Goal: Transaction & Acquisition: Subscribe to service/newsletter

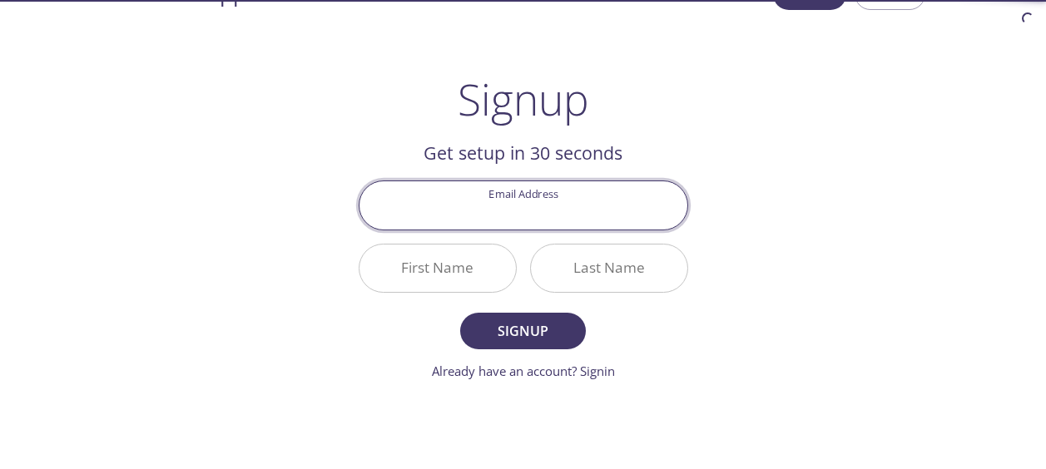
scroll to position [52, 0]
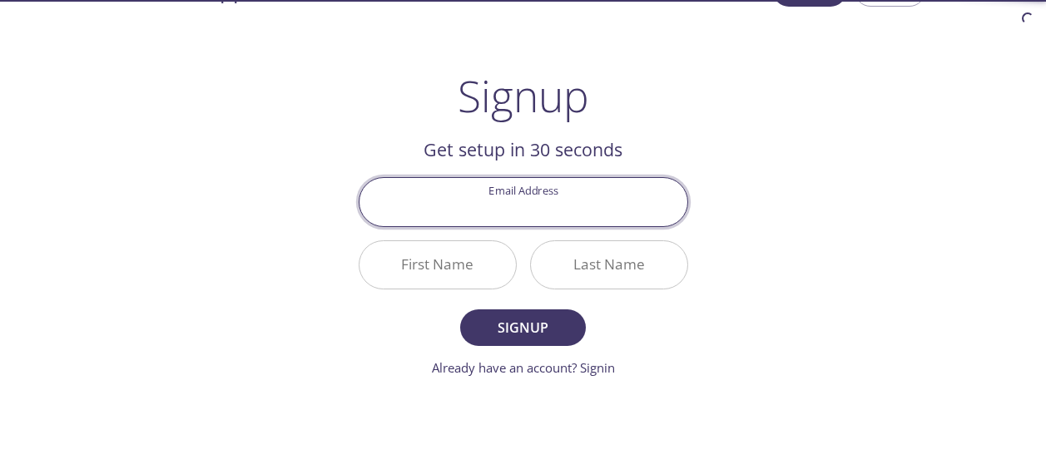
click at [643, 201] on input "Email Address" at bounding box center [523, 201] width 328 height 47
type input "[EMAIL_ADDRESS][DOMAIN_NAME]"
click at [462, 270] on input "First Name" at bounding box center [437, 264] width 156 height 47
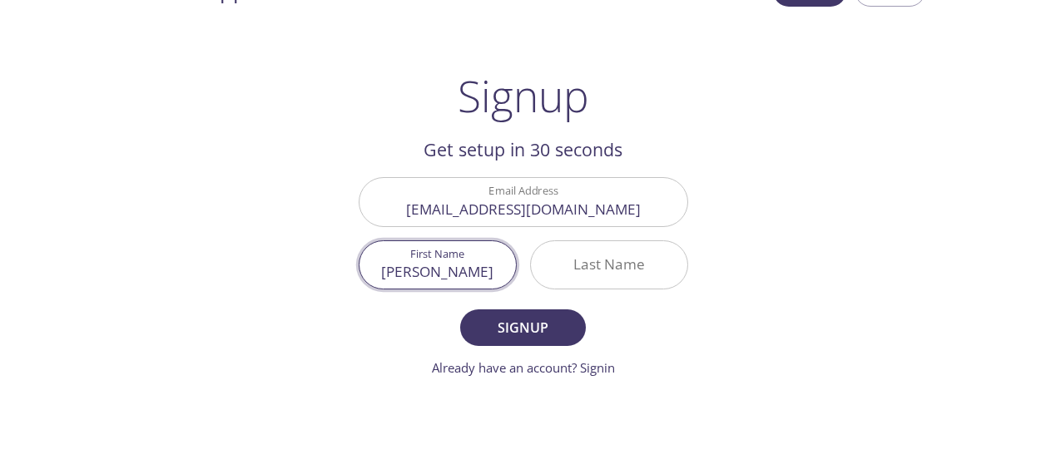
type input "[PERSON_NAME]"
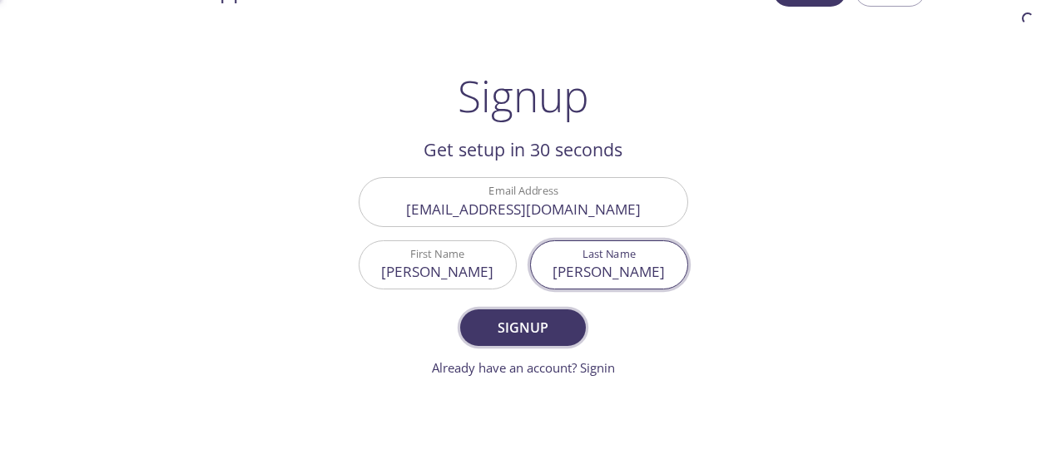
type input "[PERSON_NAME]"
click at [524, 334] on span "Signup" at bounding box center [522, 327] width 88 height 23
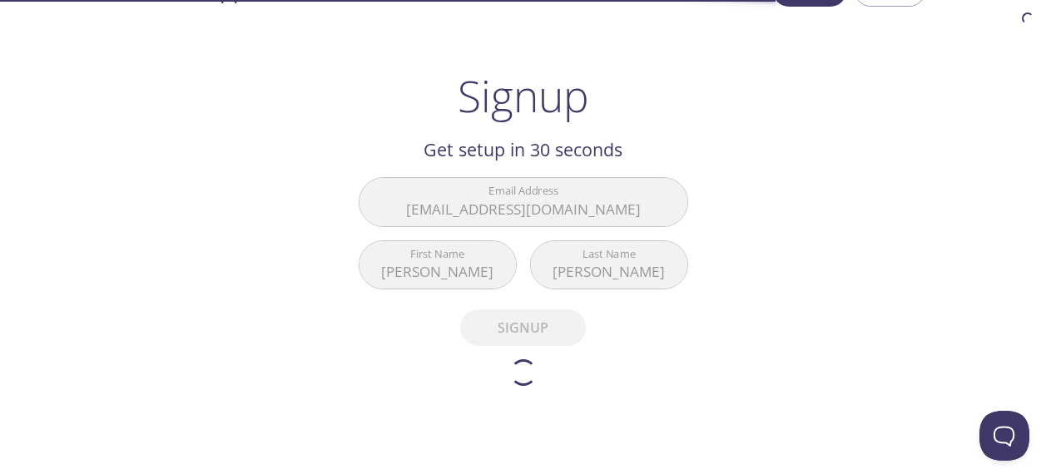
scroll to position [0, 0]
click at [1043, 201] on div "testmail .app Product Pricing Docs Blog Signup Signin Signup Get setup in 30 se…" at bounding box center [523, 350] width 1046 height 772
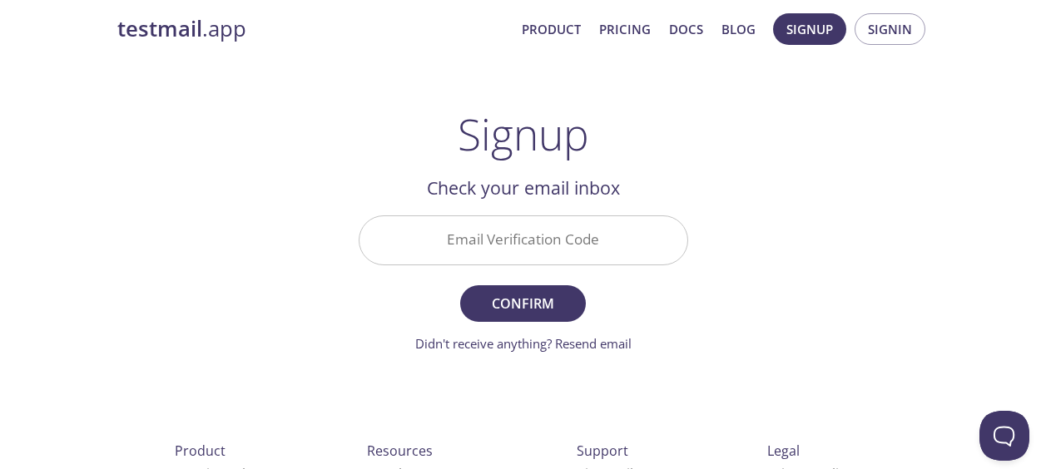
scroll to position [50, 0]
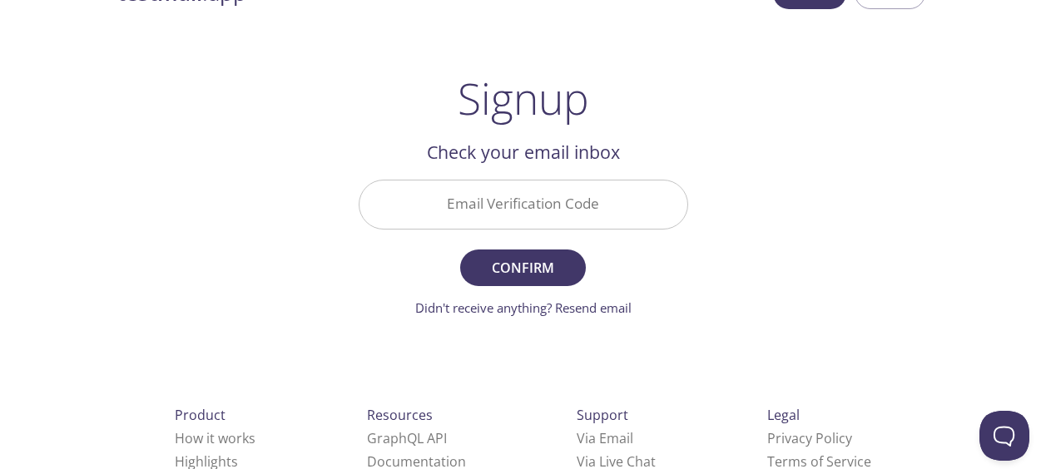
click at [537, 214] on input "Email Verification Code" at bounding box center [523, 204] width 328 height 47
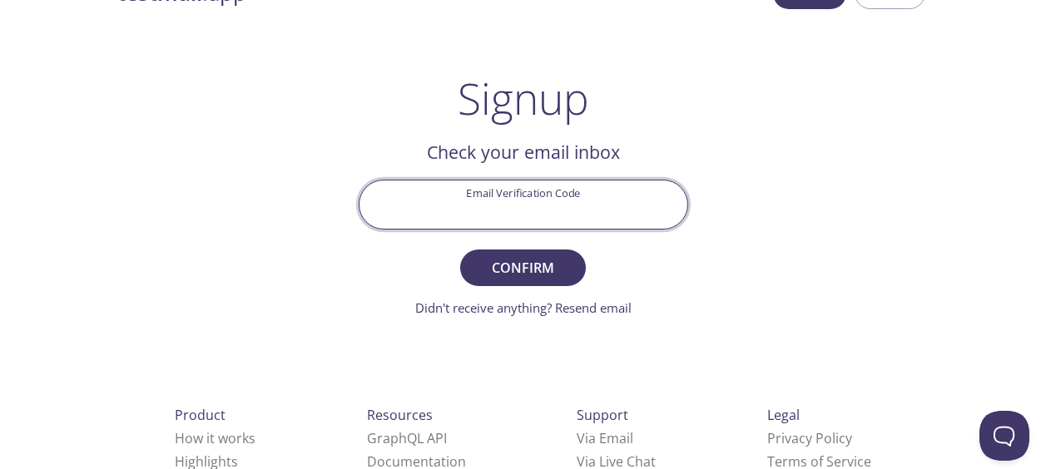
paste input "DPCME99"
type input "DPCME99"
click at [561, 266] on span "Confirm" at bounding box center [522, 267] width 88 height 23
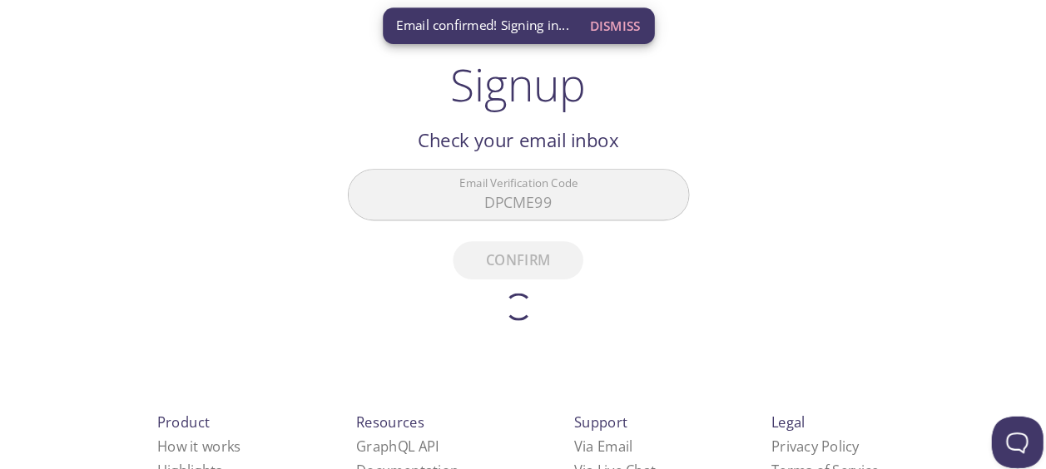
scroll to position [57, 0]
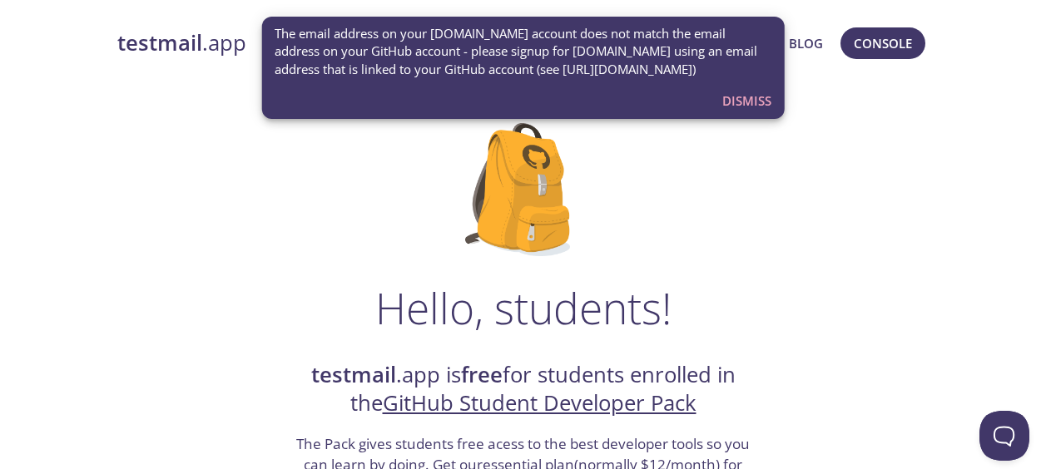
click at [463, 73] on span "The email address on your [DOMAIN_NAME] account does not match the email addres…" at bounding box center [523, 51] width 497 height 53
click at [752, 96] on span "Dismiss" at bounding box center [746, 101] width 49 height 22
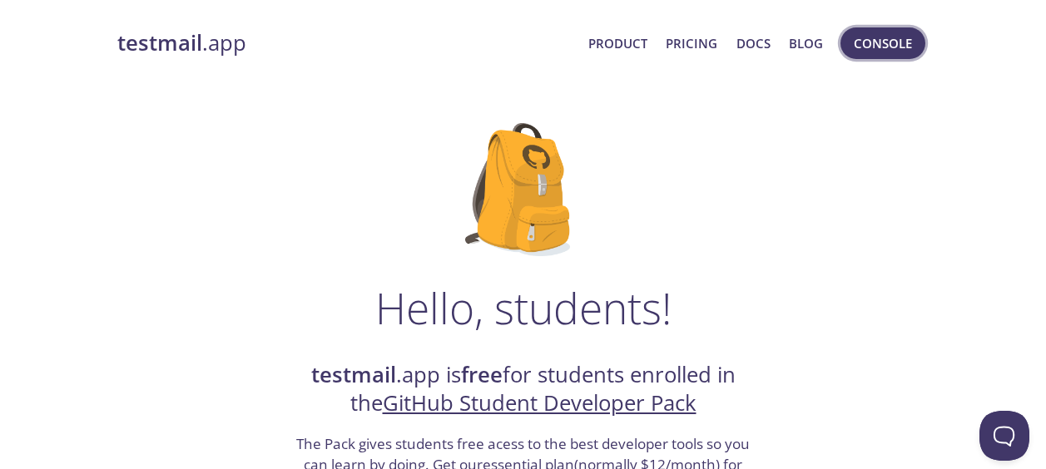
click at [887, 48] on span "Console" at bounding box center [883, 43] width 58 height 22
click at [195, 37] on strong "testmail" at bounding box center [159, 42] width 85 height 29
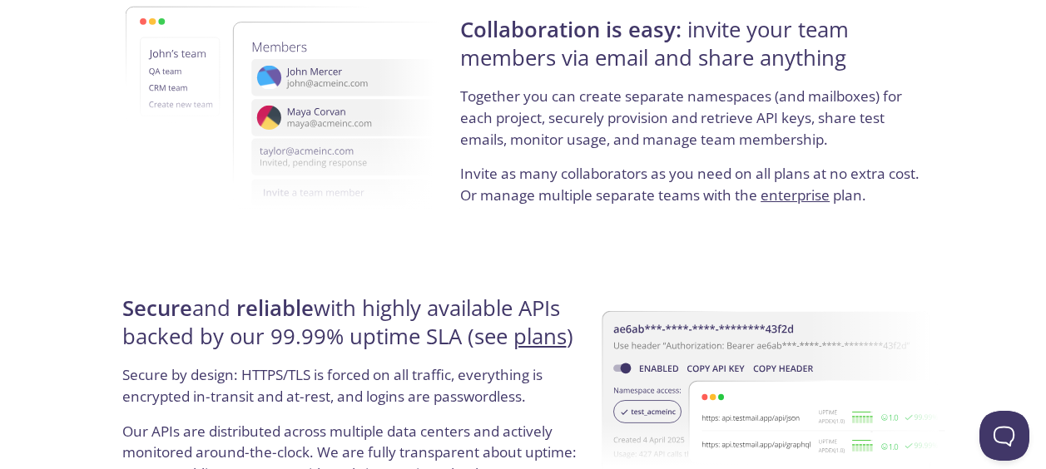
scroll to position [3073, 0]
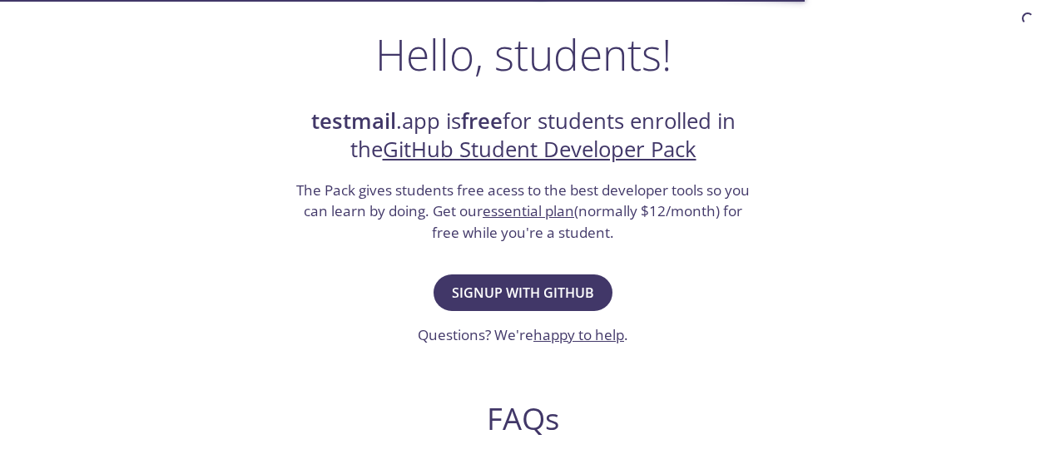
scroll to position [253, 0]
click at [561, 289] on span "Signup with GitHub" at bounding box center [523, 293] width 142 height 23
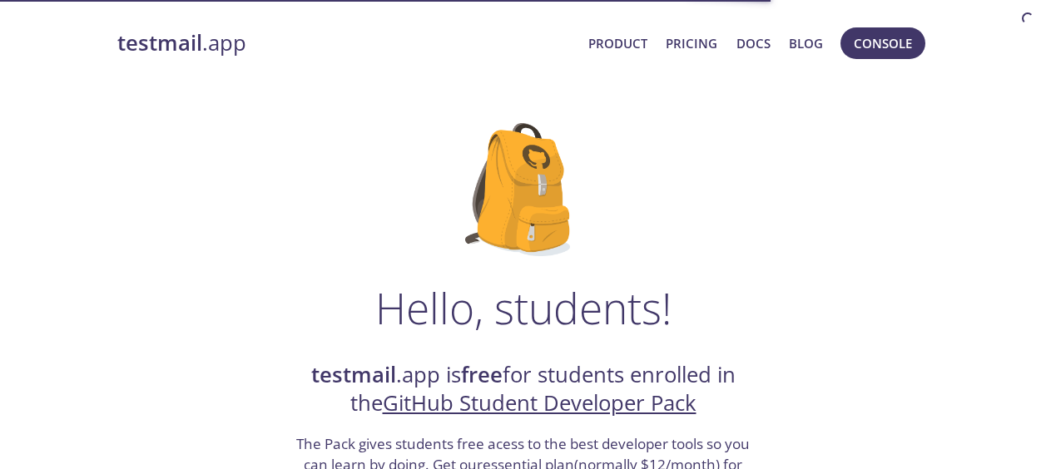
scroll to position [327, 0]
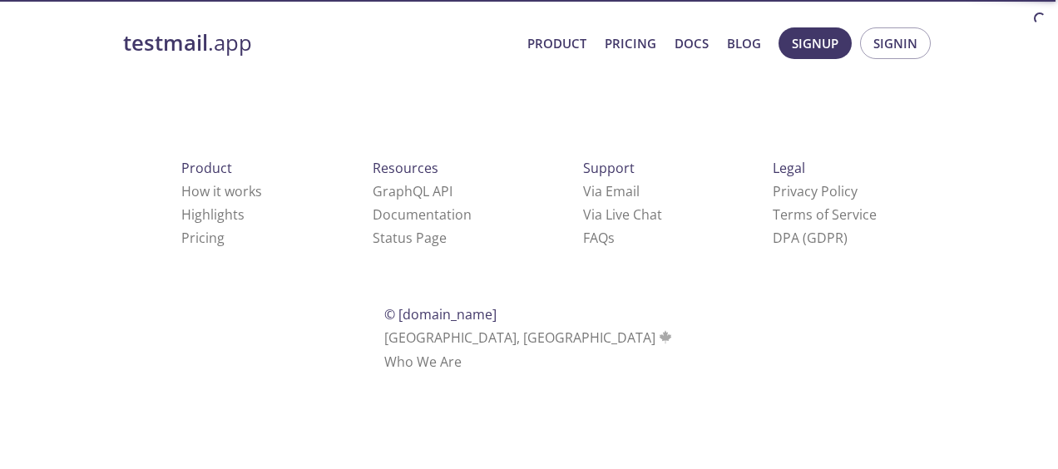
click at [851, 304] on html "testmail .app Product Pricing Docs Blog Signup Signin Product How it works High…" at bounding box center [529, 197] width 1058 height 394
click at [1057, 320] on html "testmail .app Product Pricing Docs Blog Signup Signin Product How it works High…" at bounding box center [529, 197] width 1058 height 394
